Goal: Find contact information: Find contact information

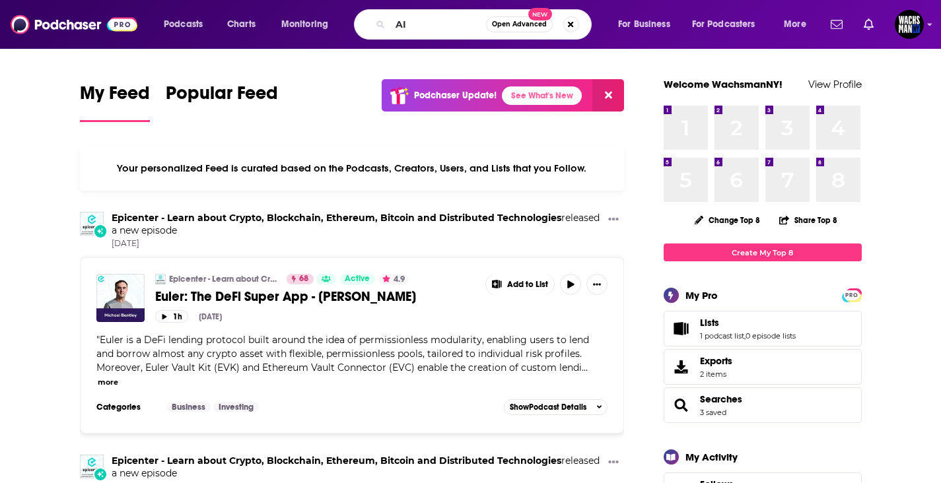
type input "AI"
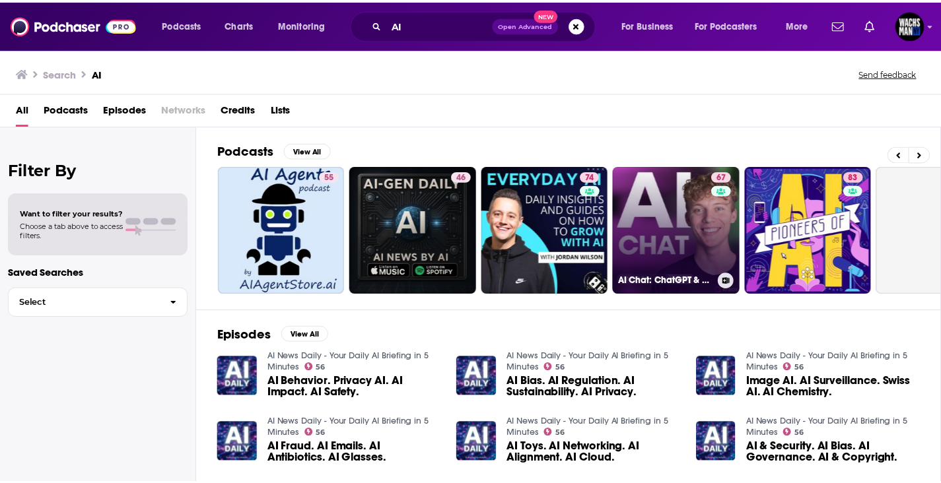
scroll to position [0, 158]
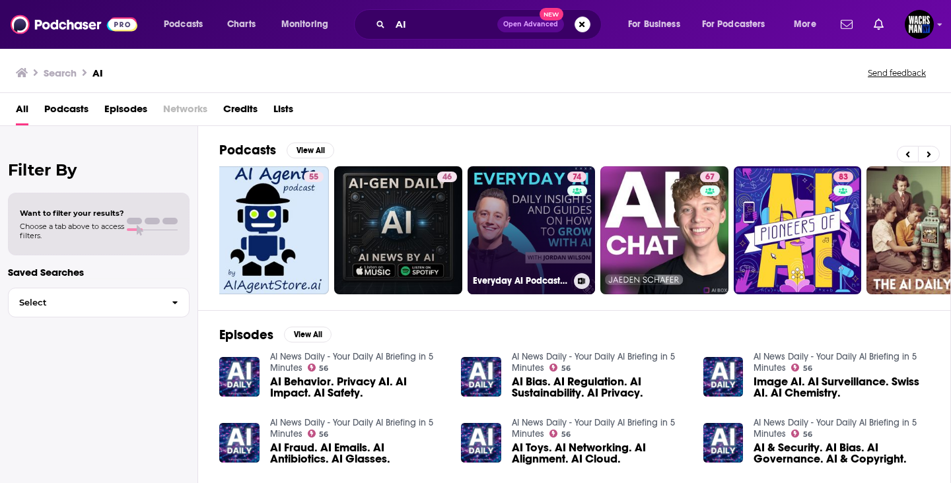
click at [521, 246] on link "74 Everyday AI Podcast – An AI and ChatGPT Podcast" at bounding box center [531, 230] width 128 height 128
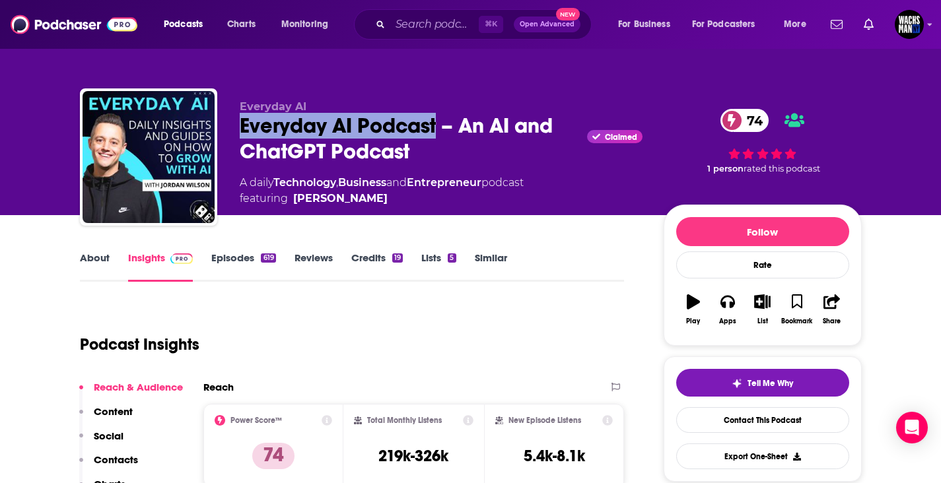
drag, startPoint x: 434, startPoint y: 125, endPoint x: 235, endPoint y: 137, distance: 199.7
click at [235, 137] on div "Everyday AI Everyday AI Podcast – An AI and ChatGPT Podcast Claimed 74 A daily …" at bounding box center [471, 159] width 782 height 143
copy h2 "Everyday AI Podcast"
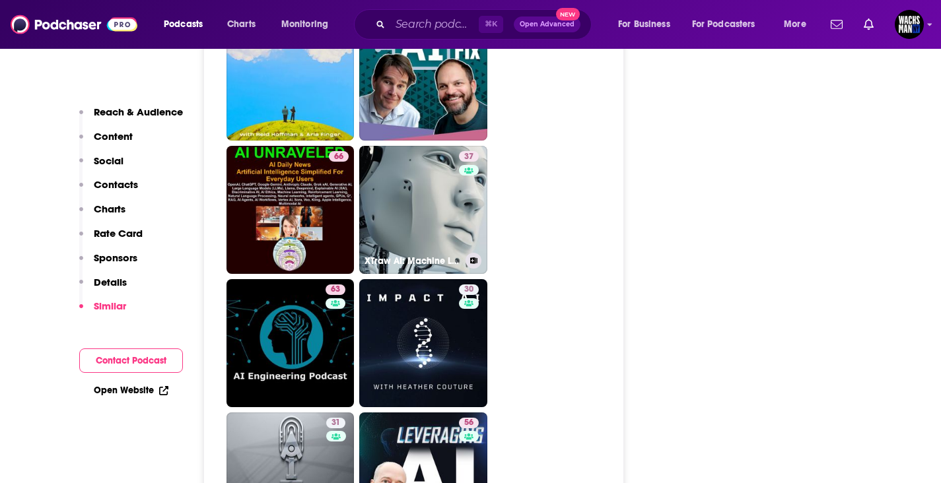
scroll to position [3598, 0]
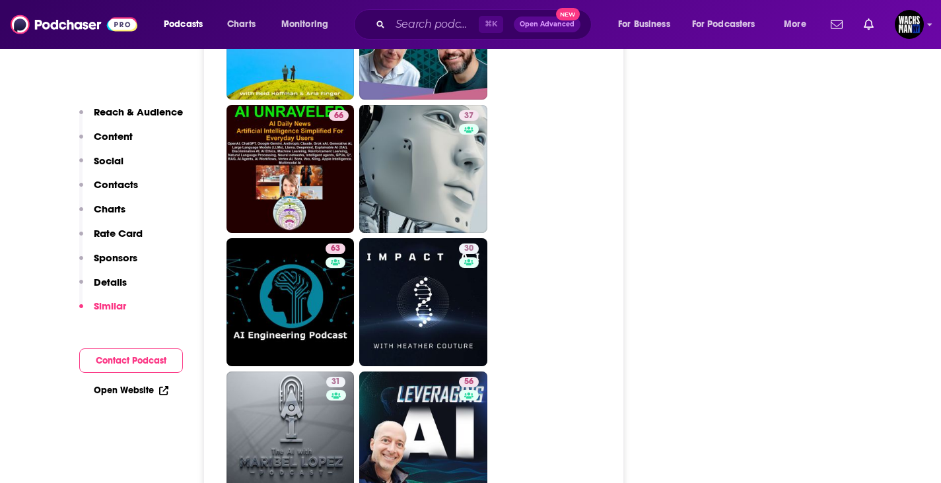
click at [119, 182] on p "Contacts" at bounding box center [116, 184] width 44 height 13
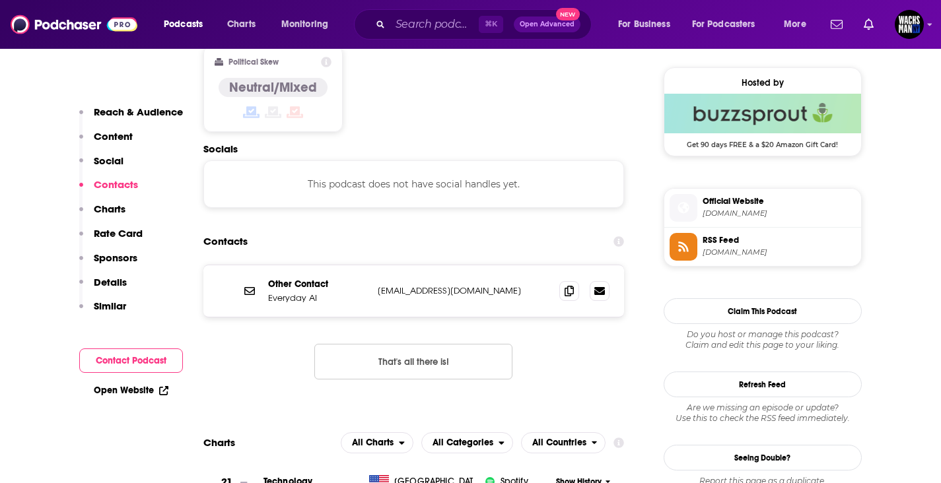
scroll to position [1048, 0]
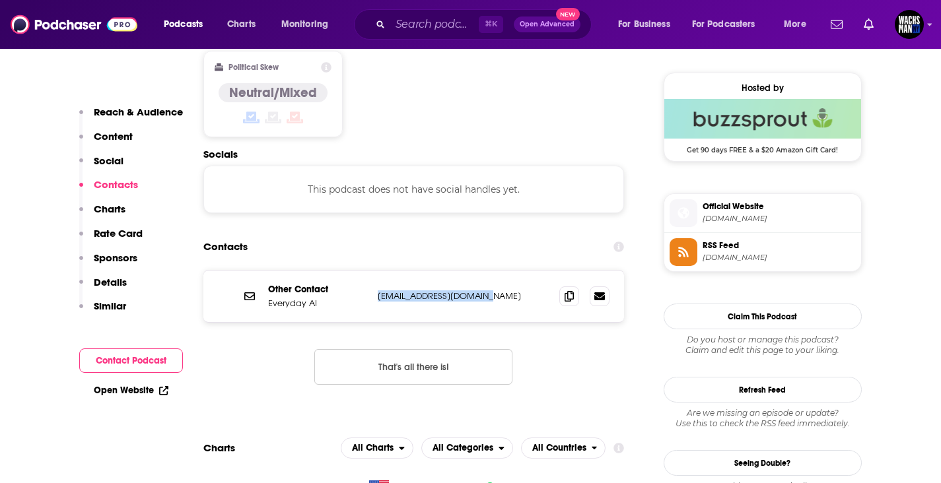
drag, startPoint x: 486, startPoint y: 247, endPoint x: 376, endPoint y: 245, distance: 109.6
click at [376, 271] on div "Other Contact Everyday AI [EMAIL_ADDRESS][DOMAIN_NAME] [EMAIL_ADDRESS][DOMAIN_N…" at bounding box center [413, 296] width 421 height 51
copy p "[EMAIL_ADDRESS][DOMAIN_NAME]"
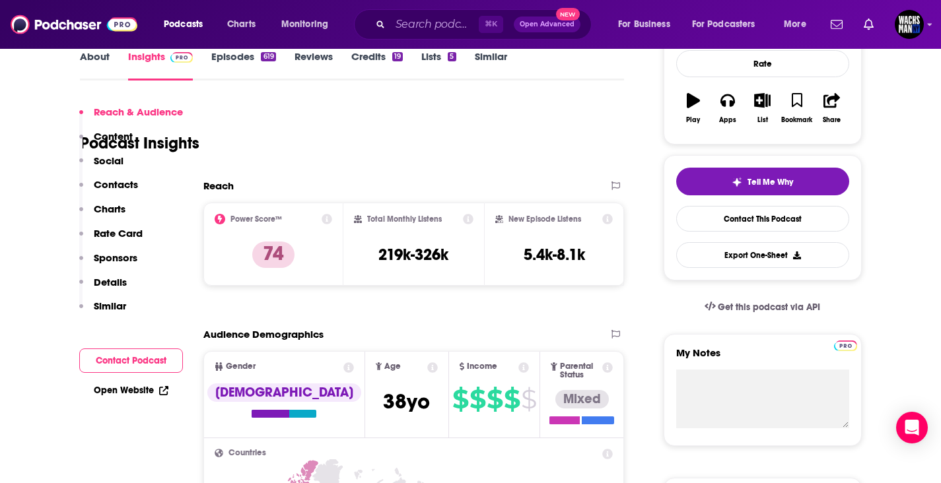
scroll to position [178, 0]
